Goal: Task Accomplishment & Management: Use online tool/utility

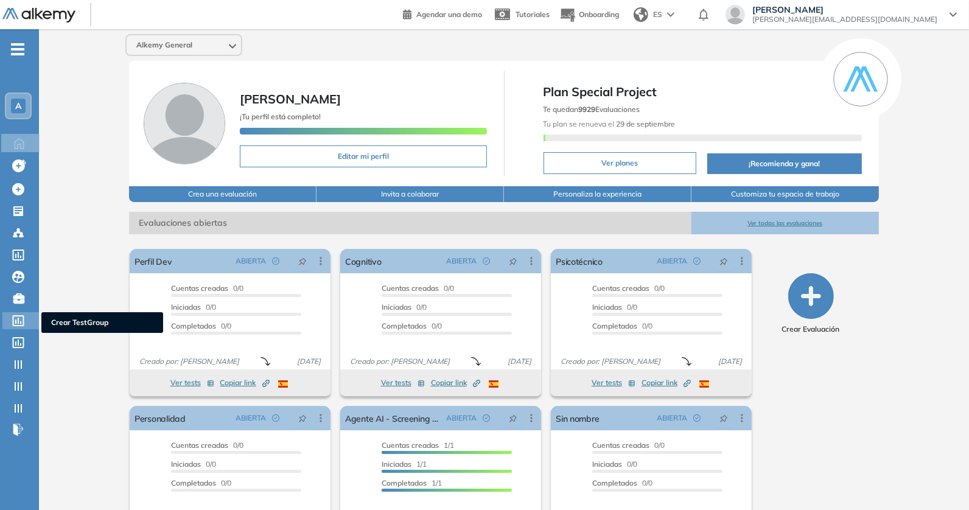
click at [23, 321] on icon at bounding box center [18, 320] width 12 height 11
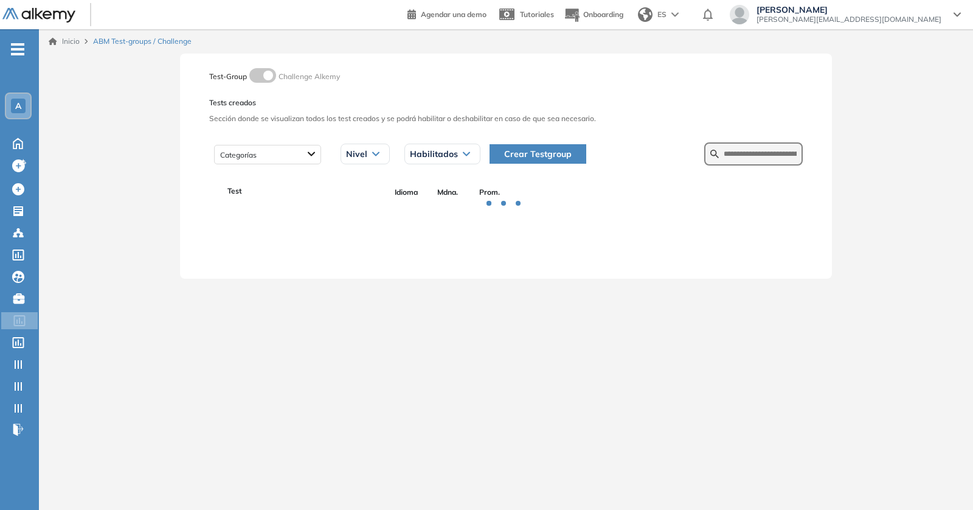
click at [540, 159] on span "Crear Testgroup" at bounding box center [538, 153] width 68 height 13
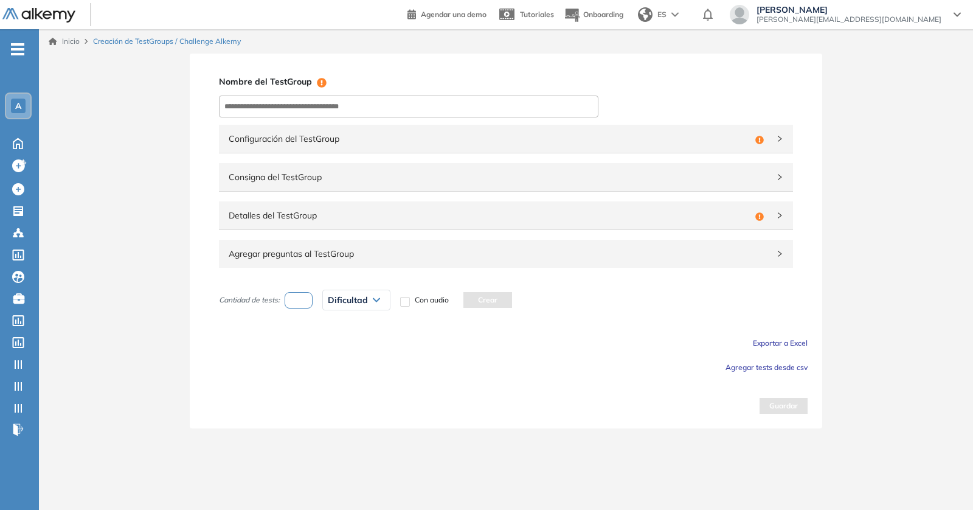
click at [327, 144] on span "Configuración del TestGroup" at bounding box center [490, 138] width 522 height 13
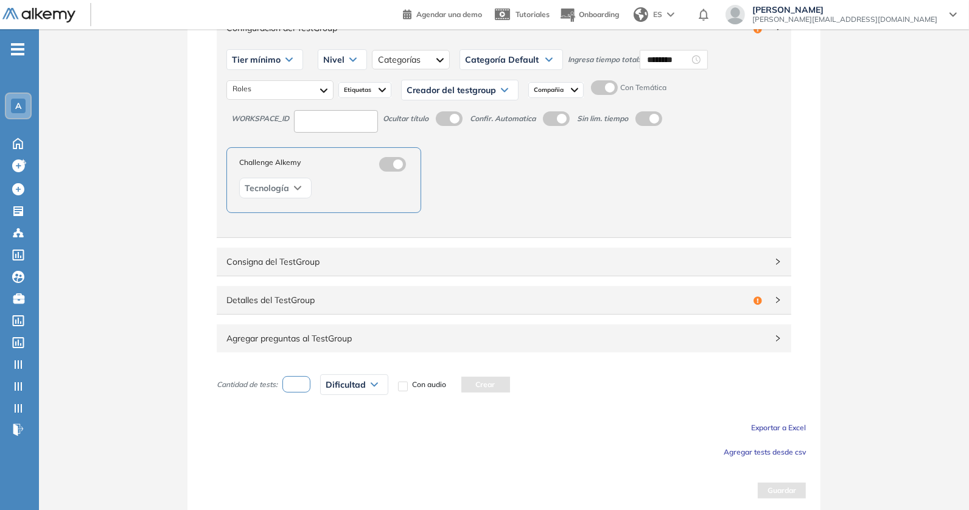
scroll to position [111, 0]
click at [403, 260] on span "Consigna del TestGroup" at bounding box center [496, 260] width 540 height 13
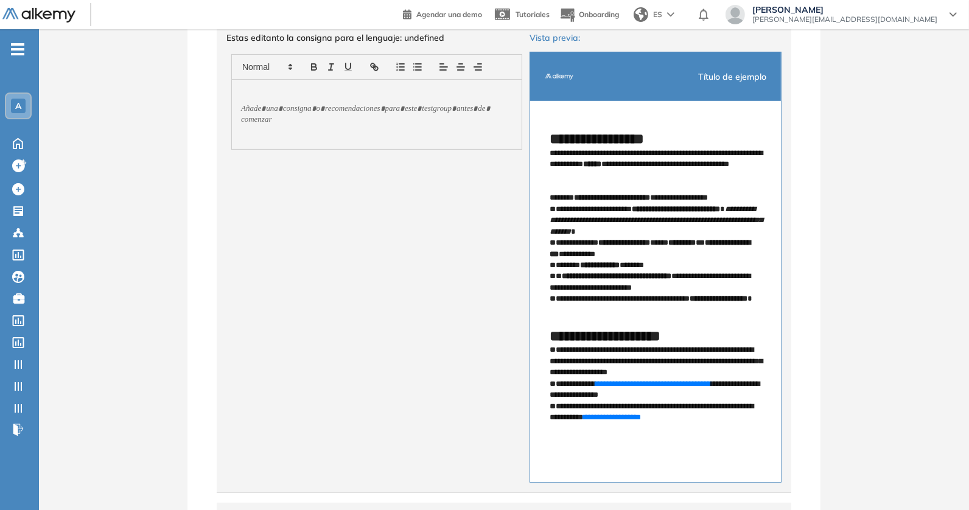
scroll to position [584, 0]
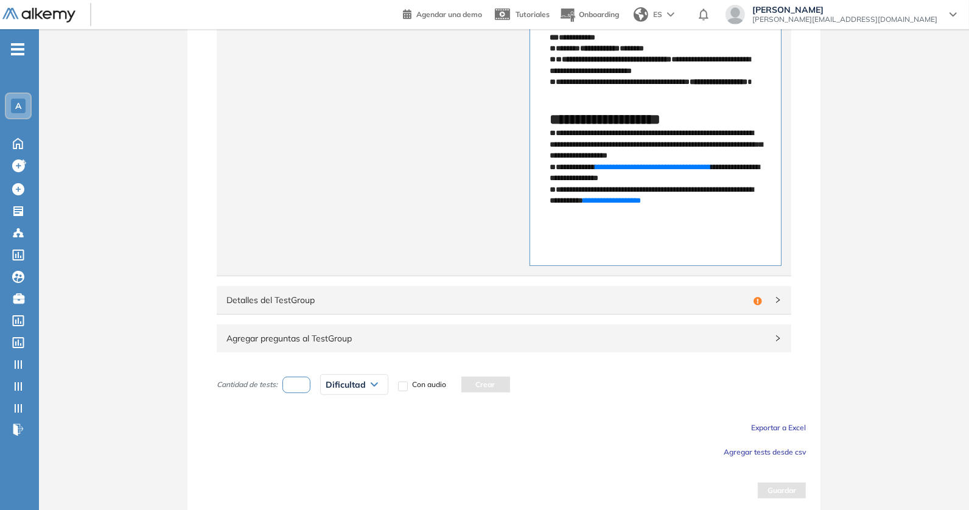
click at [403, 298] on span "Detalles del TestGroup" at bounding box center [487, 299] width 522 height 13
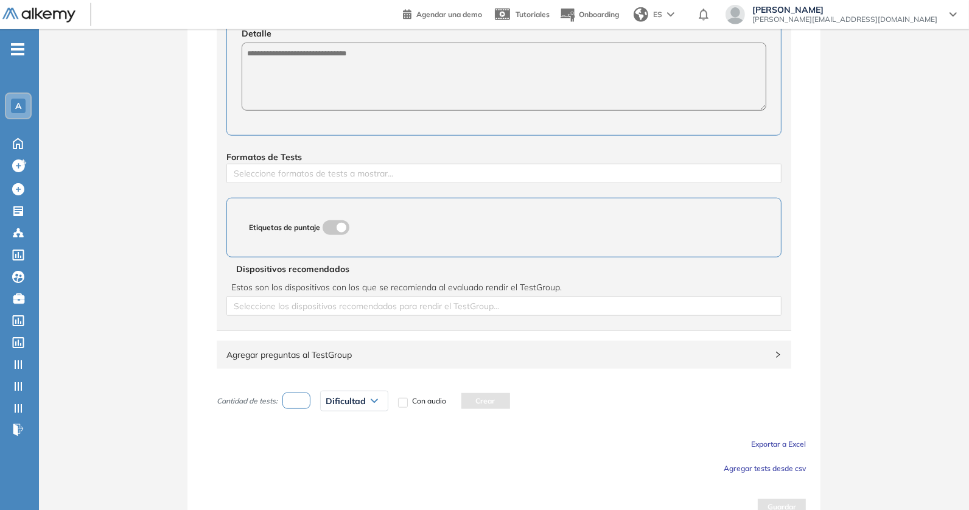
scroll to position [1124, 0]
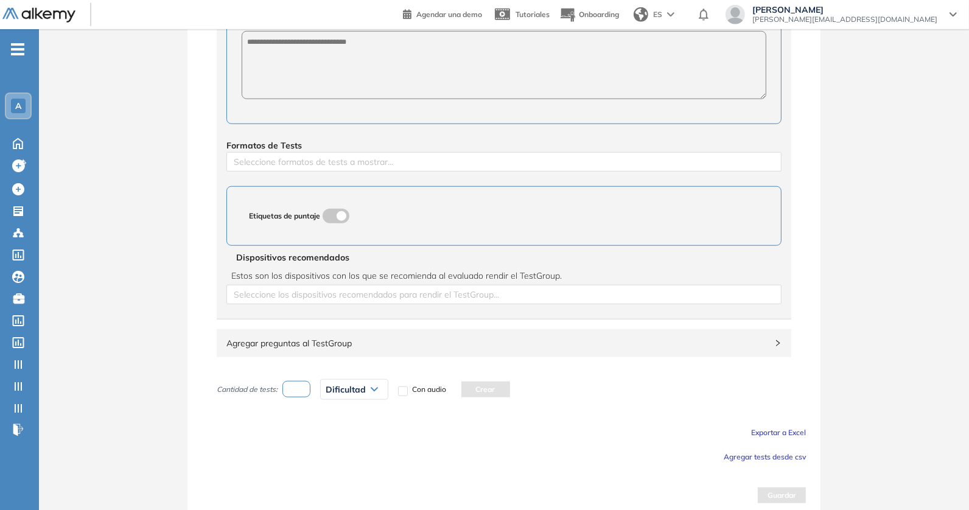
click at [487, 337] on span "Agregar preguntas al TestGroup" at bounding box center [496, 342] width 540 height 13
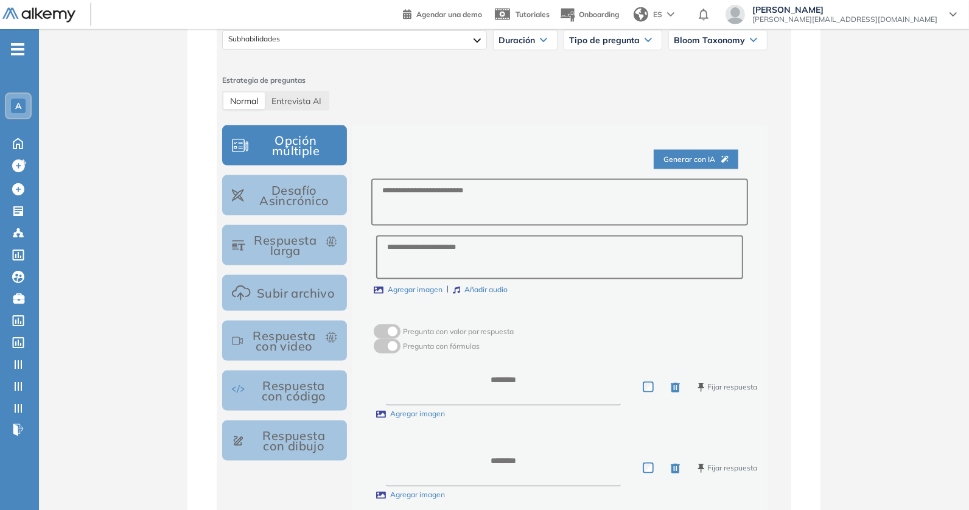
scroll to position [1665, 0]
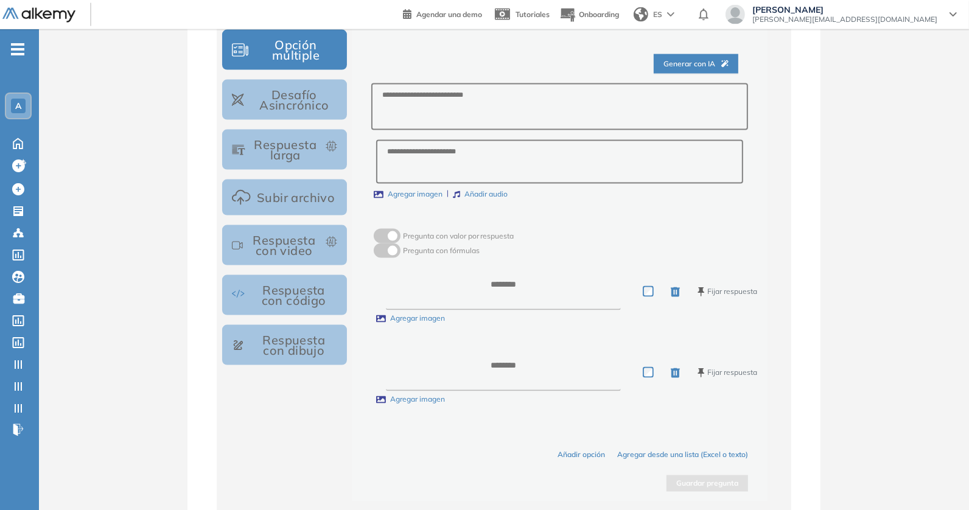
click at [658, 449] on button "Agregar desde una lista (Excel o texto)" at bounding box center [682, 455] width 131 height 12
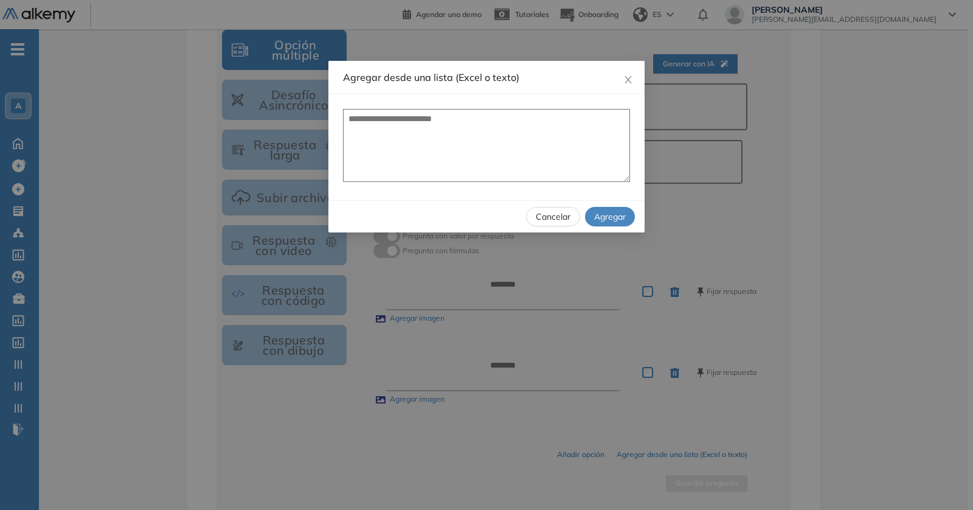
click at [554, 215] on span "Cancelar" at bounding box center [553, 216] width 35 height 13
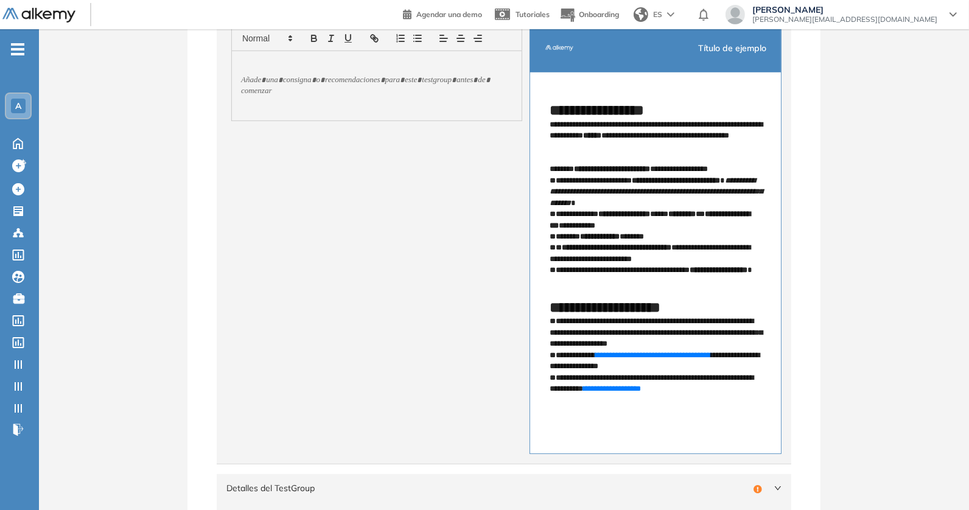
scroll to position [297, 0]
